Goal: Find contact information: Find contact information

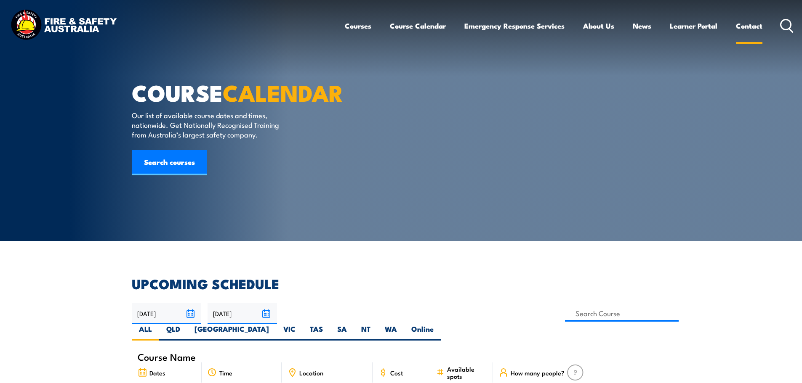
click at [741, 23] on link "Contact" at bounding box center [749, 26] width 27 height 22
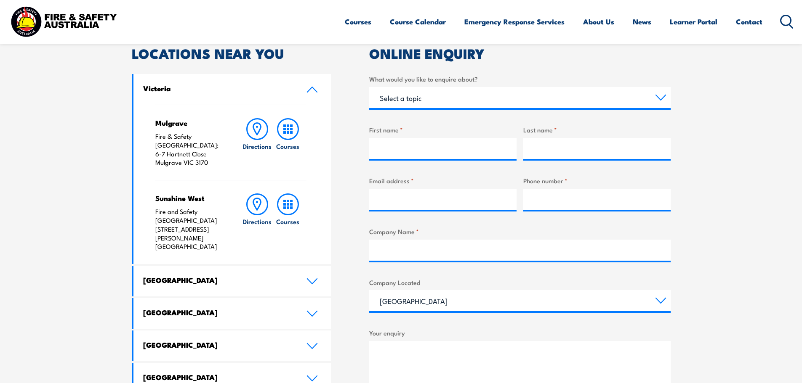
scroll to position [276, 0]
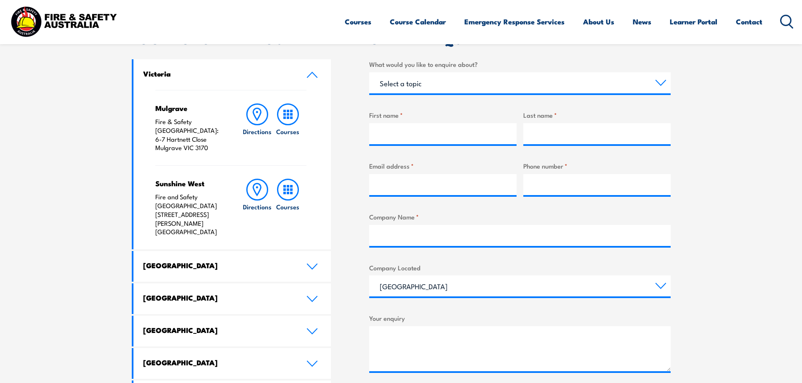
click at [742, 113] on section "Speak to a specialist call 1300 885 530 LOCATIONS NEAR YOU Victoria Mulgrave Fi…" at bounding box center [401, 232] width 802 height 534
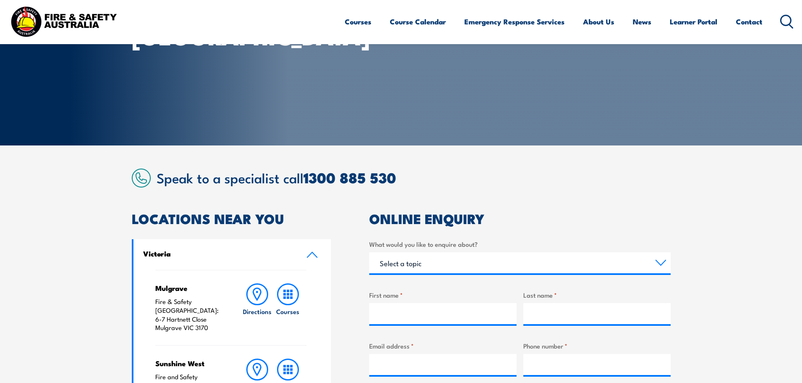
scroll to position [0, 0]
